Goal: Navigation & Orientation: Find specific page/section

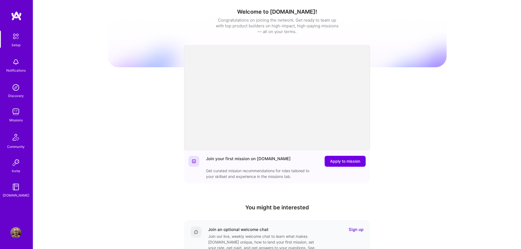
click at [17, 119] on div "Missions" at bounding box center [15, 120] width 13 height 6
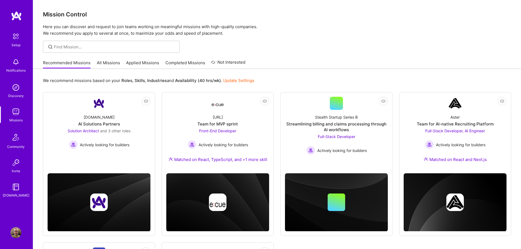
click at [106, 63] on link "All Missions" at bounding box center [108, 64] width 23 height 9
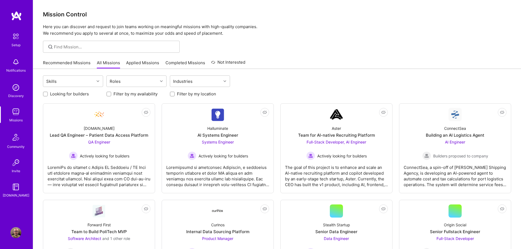
click at [128, 62] on link "Applied Missions" at bounding box center [142, 64] width 33 height 9
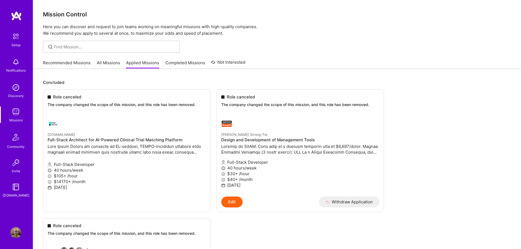
click at [103, 65] on link "All Missions" at bounding box center [108, 64] width 23 height 9
